Goal: Contribute content: Contribute content

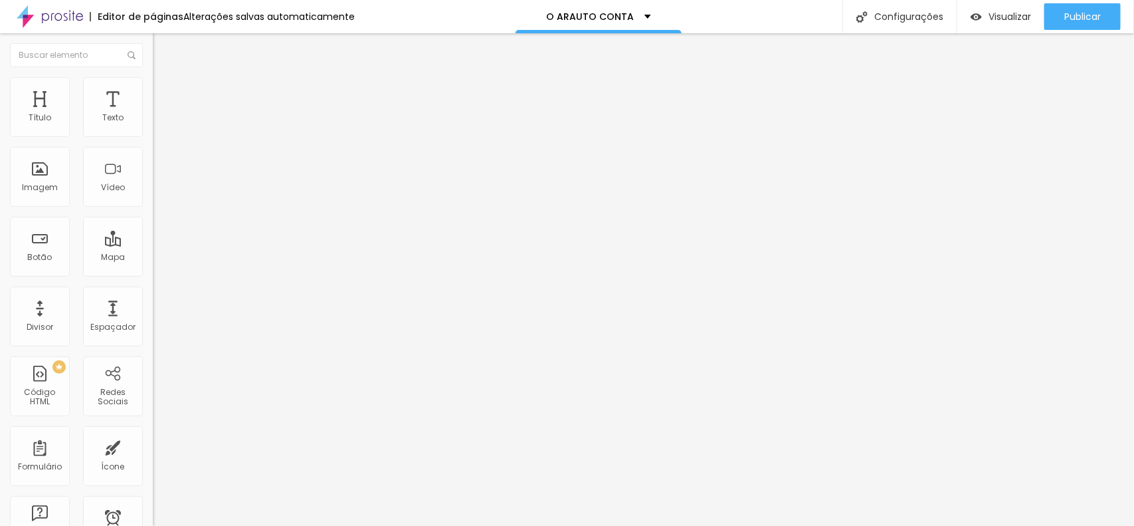
drag, startPoint x: 56, startPoint y: 148, endPoint x: 0, endPoint y: 148, distance: 56.5
click at [153, 148] on div "Texto Click me Alinhamento [GEOGRAPHIC_DATA] Link URL https:// Abrir em uma nov…" at bounding box center [229, 200] width 153 height 193
type input "GALERIA"
click at [153, 352] on div "Editar Botão Conteúdo Estilo Avançado Texto [GEOGRAPHIC_DATA] Link URL https://…" at bounding box center [229, 279] width 153 height 492
click at [153, 114] on span "Adicionar imagem" at bounding box center [196, 108] width 86 height 11
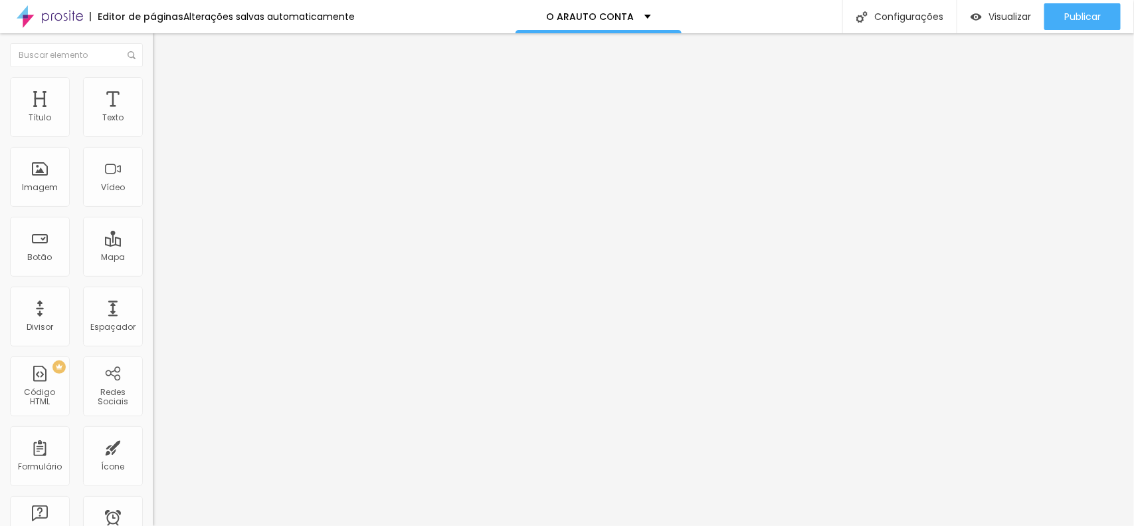
click at [153, 134] on input "text" at bounding box center [232, 127] width 159 height 13
drag, startPoint x: 65, startPoint y: 359, endPoint x: 0, endPoint y: 359, distance: 65.1
click at [153, 304] on div "Trocar imagem Descrição da imagem (Alt) Alinhamento Proporção Original Cinema 1…" at bounding box center [229, 204] width 153 height 200
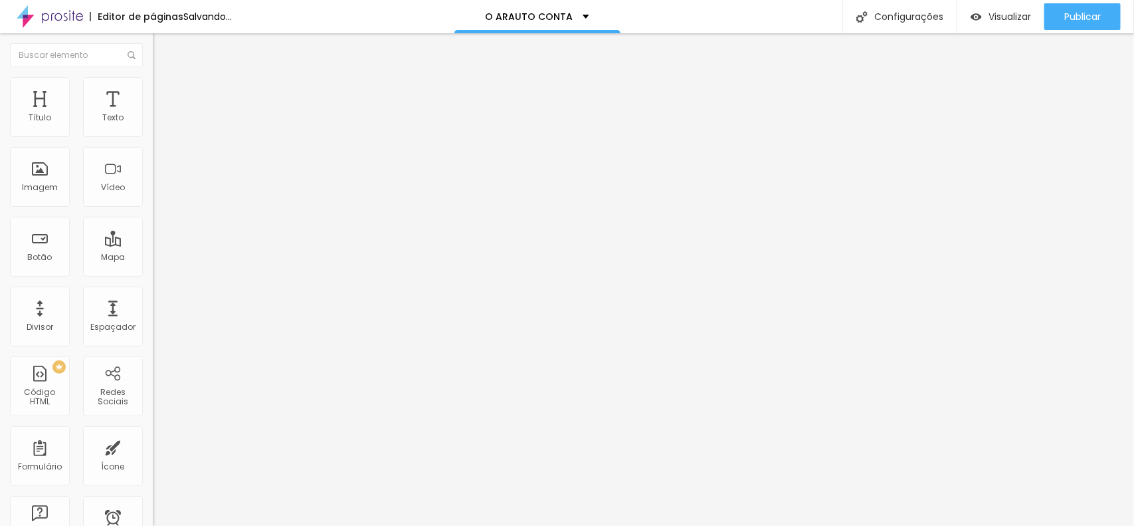
paste input "[URL][DOMAIN_NAME]"
type input "[URL][DOMAIN_NAME]"
click at [153, 88] on li "Estilo" at bounding box center [229, 83] width 153 height 13
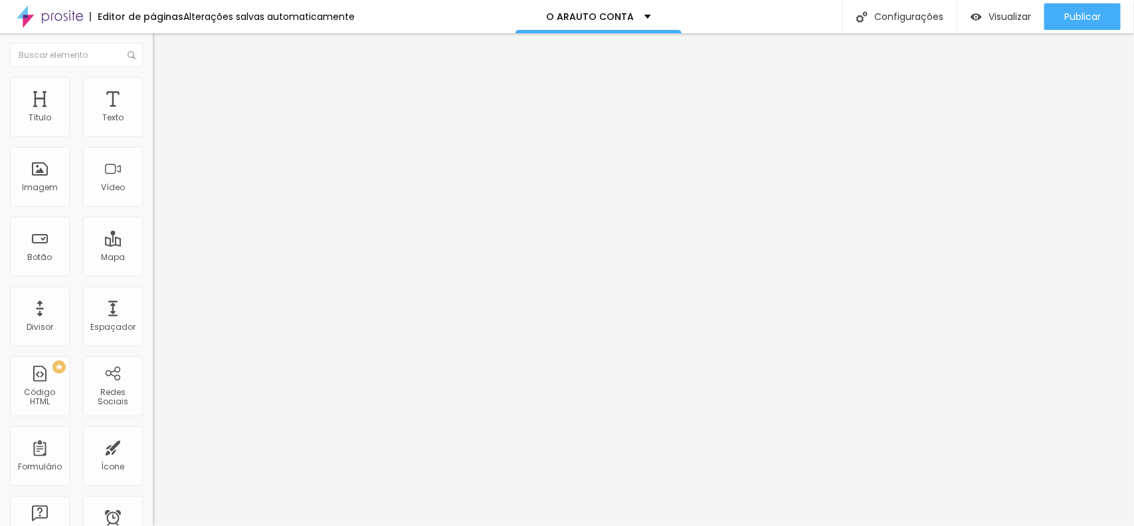
click at [153, 272] on input "[URL][DOMAIN_NAME]" at bounding box center [232, 265] width 159 height 13
drag, startPoint x: 13, startPoint y: 357, endPoint x: 146, endPoint y: 357, distance: 132.9
click at [153, 304] on div "Trocar imagem Descrição da imagem (Alt) Alinhamento Proporção Original Cinema 1…" at bounding box center [229, 204] width 153 height 200
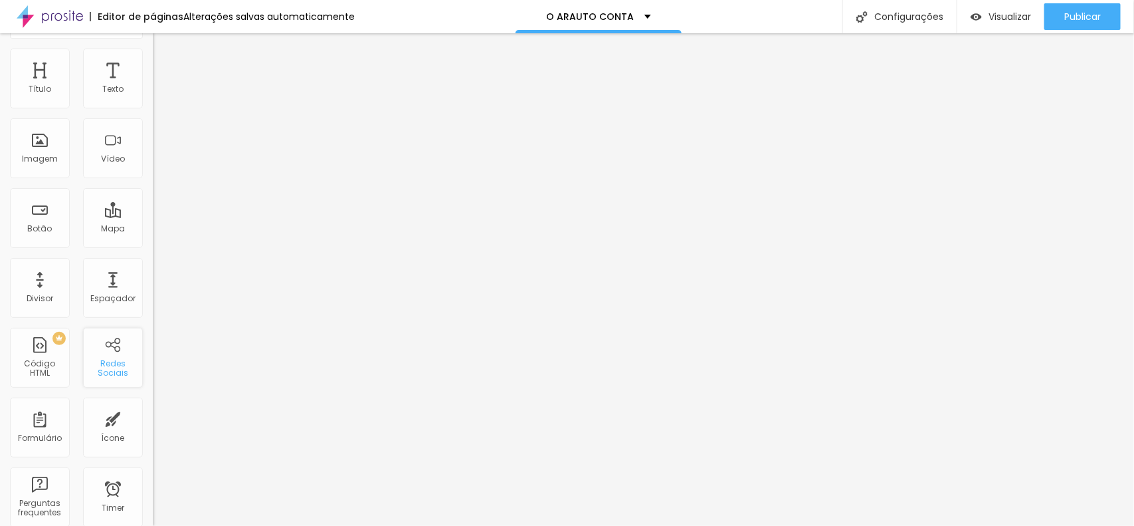
scroll to position [0, 0]
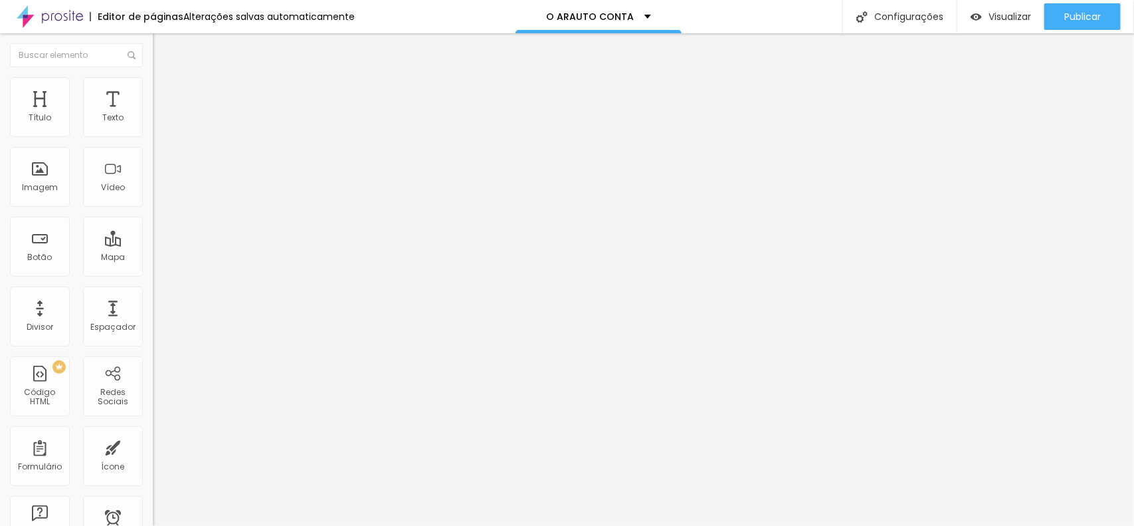
drag, startPoint x: 60, startPoint y: 359, endPoint x: 0, endPoint y: 359, distance: 59.8
click at [153, 304] on div "Adicionar imagem Descrição da imagem (Alt) Alinhamento Proporção Original Cinem…" at bounding box center [229, 204] width 153 height 200
paste input "[URL][DOMAIN_NAME]"
type input "[URL][DOMAIN_NAME]"
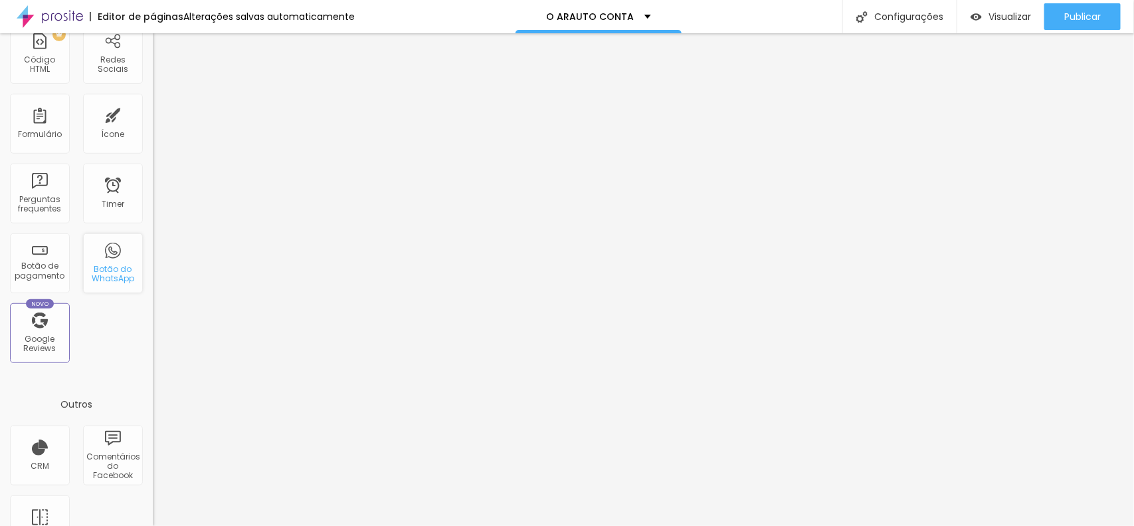
scroll to position [0, 0]
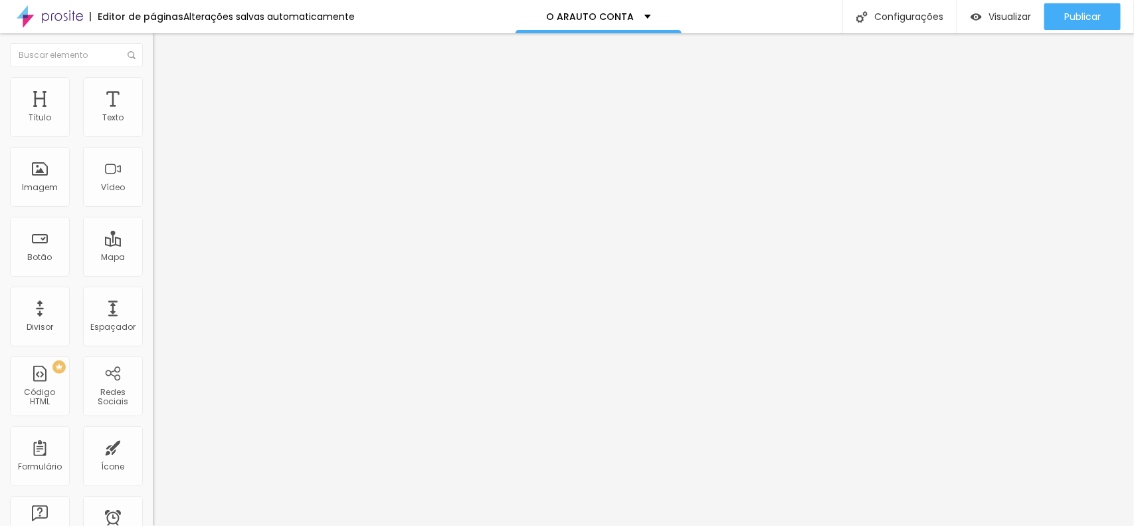
click at [153, 125] on input "text" at bounding box center [232, 118] width 159 height 13
paste input "[URL][DOMAIN_NAME]"
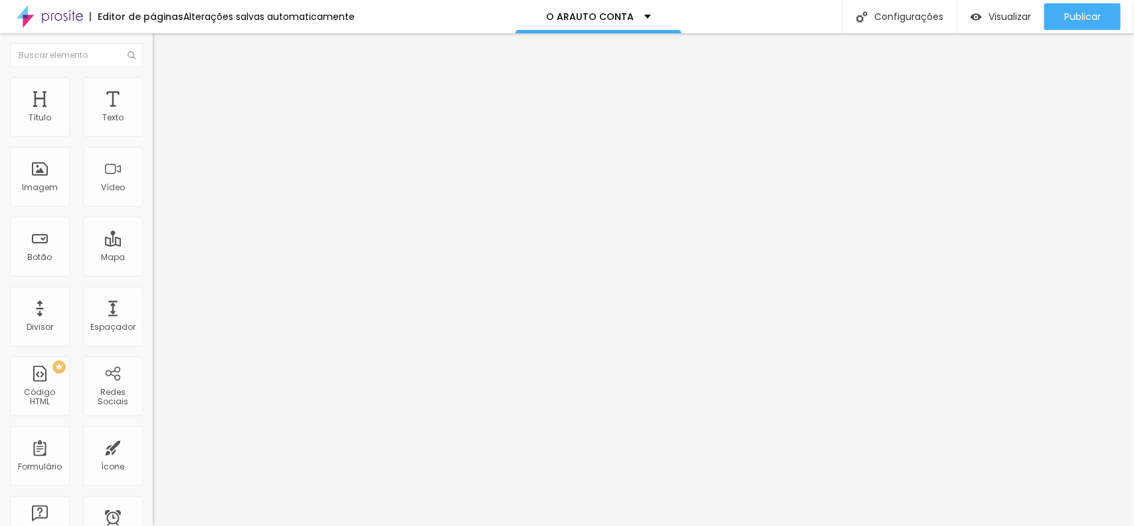
type input "[URL][DOMAIN_NAME]"
click at [153, 284] on div "URL" at bounding box center [229, 267] width 153 height 33
click at [153, 272] on input "text" at bounding box center [232, 265] width 159 height 13
paste input "[URL][DOMAIN_NAME]"
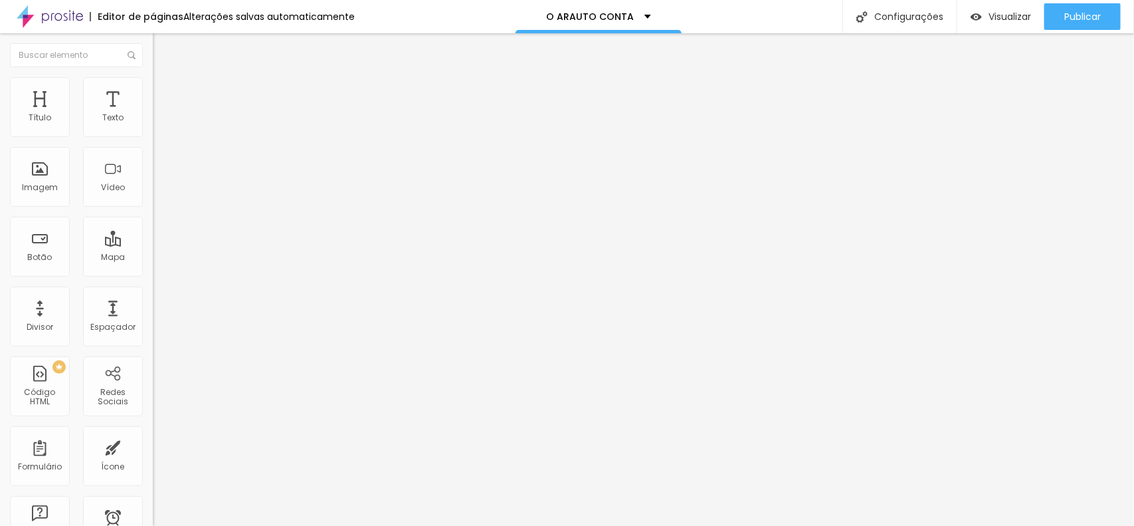
scroll to position [0, 118]
type input "[URL][DOMAIN_NAME]"
click at [1084, 21] on span "Publicar" at bounding box center [1082, 16] width 37 height 11
click at [1018, 15] on span "Visualizar" at bounding box center [998, 16] width 43 height 11
